Goal: Check status: Check status

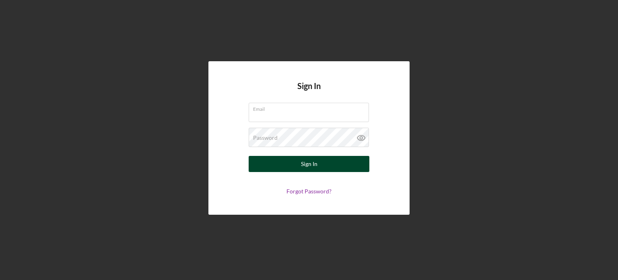
type input "[EMAIL_ADDRESS][DOMAIN_NAME]"
click at [304, 164] on div "Sign In" at bounding box center [309, 164] width 17 height 16
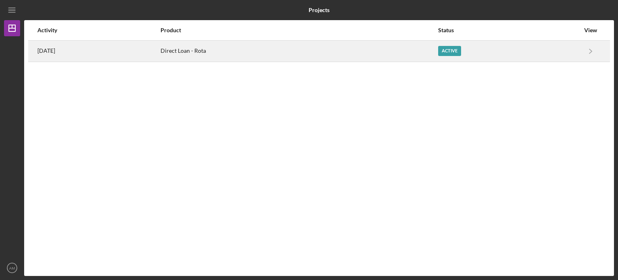
click at [75, 50] on div "[DATE]" at bounding box center [98, 51] width 122 height 20
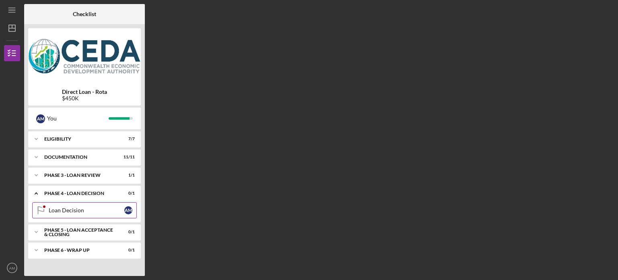
click at [76, 209] on div "Loan Decision" at bounding box center [87, 210] width 76 height 6
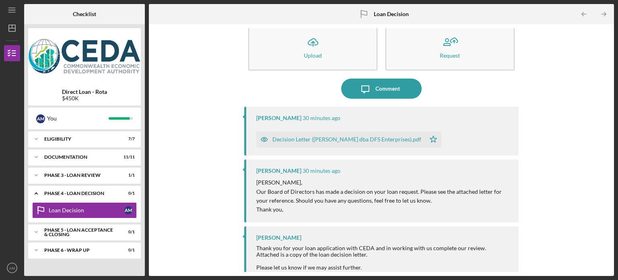
scroll to position [25, 0]
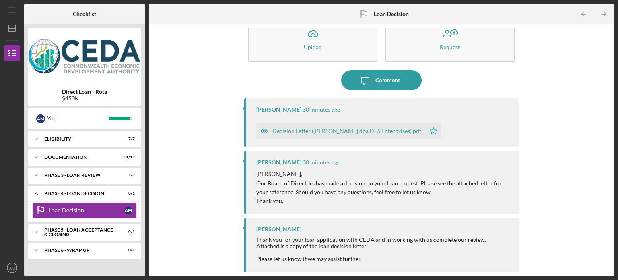
click at [301, 130] on div "Decision Letter ([PERSON_NAME] dba DFS Enterprises).pdf" at bounding box center [347, 131] width 149 height 6
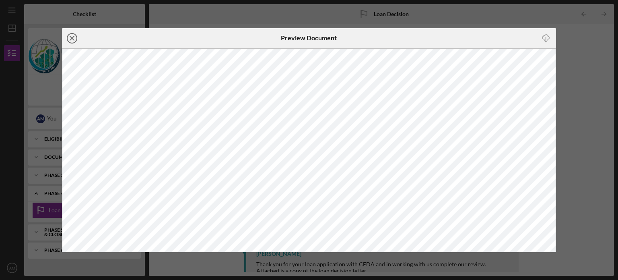
click at [69, 40] on icon "Icon/Close" at bounding box center [72, 38] width 20 height 20
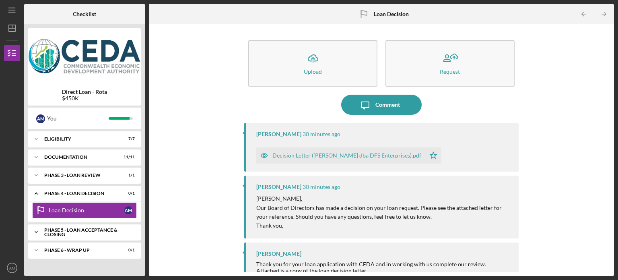
click at [87, 233] on div "Phase 5 - Loan acceptance & Closing" at bounding box center [87, 231] width 87 height 9
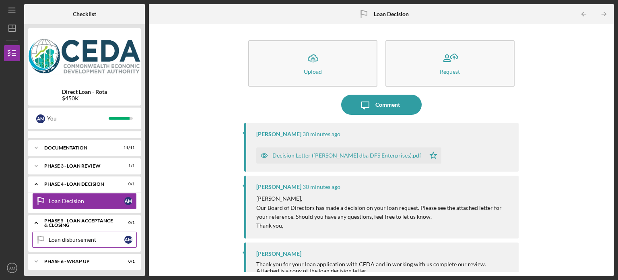
scroll to position [11, 0]
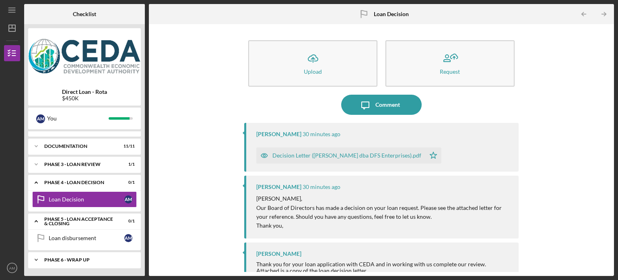
click at [78, 259] on div "Phase 6 - Wrap up" at bounding box center [87, 259] width 87 height 5
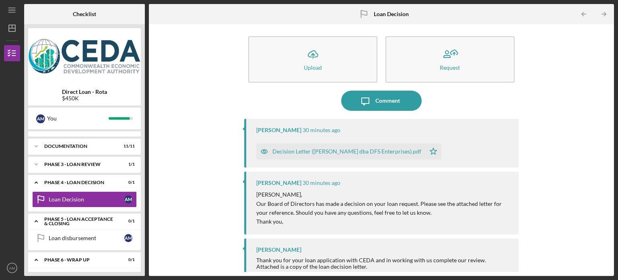
scroll to position [0, 0]
